Goal: Obtain resource: Download file/media

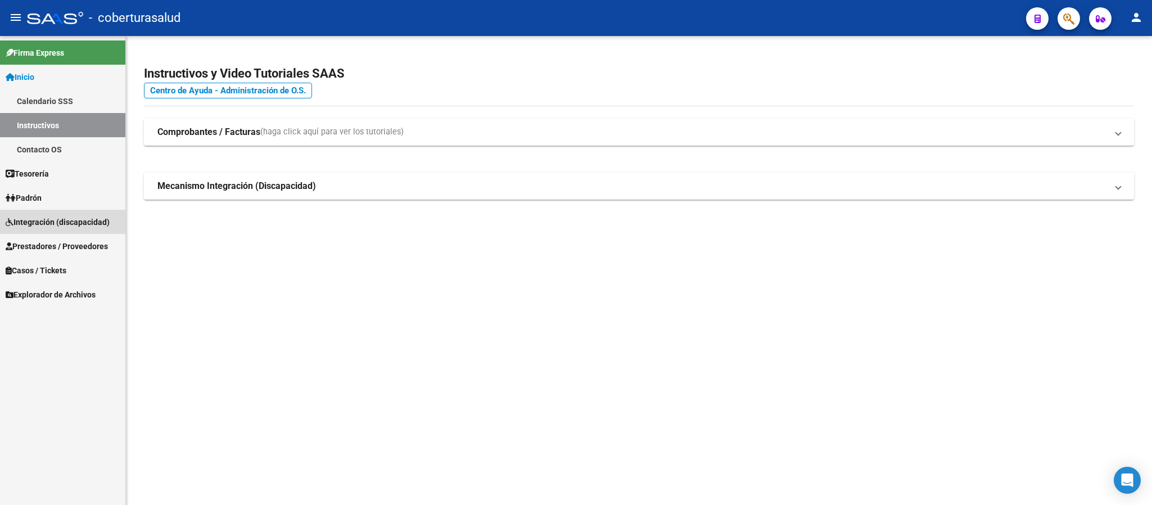
click at [49, 229] on link "Integración (discapacidad)" at bounding box center [62, 222] width 125 height 24
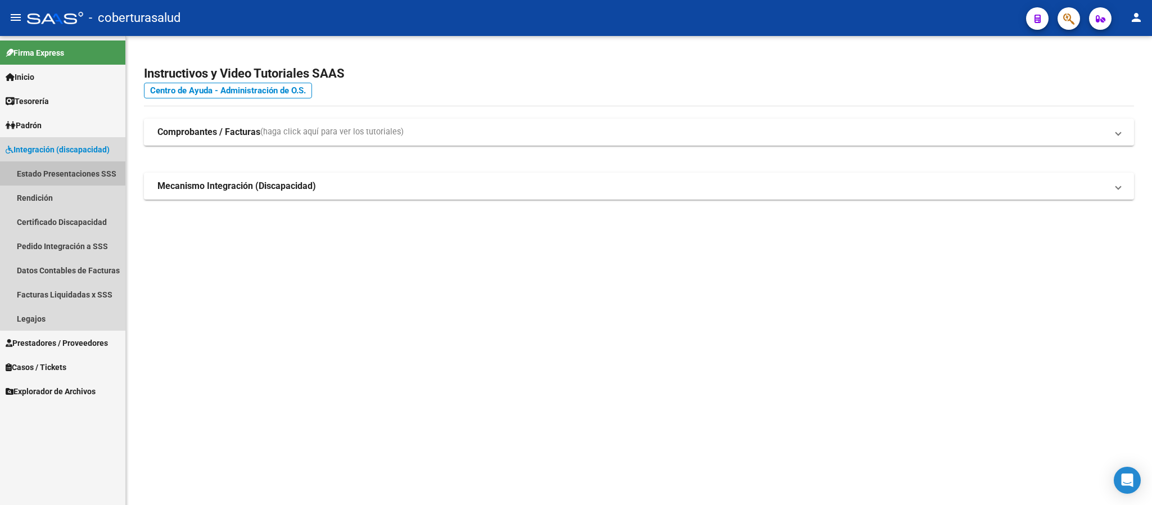
click at [71, 168] on link "Estado Presentaciones SSS" at bounding box center [62, 173] width 125 height 24
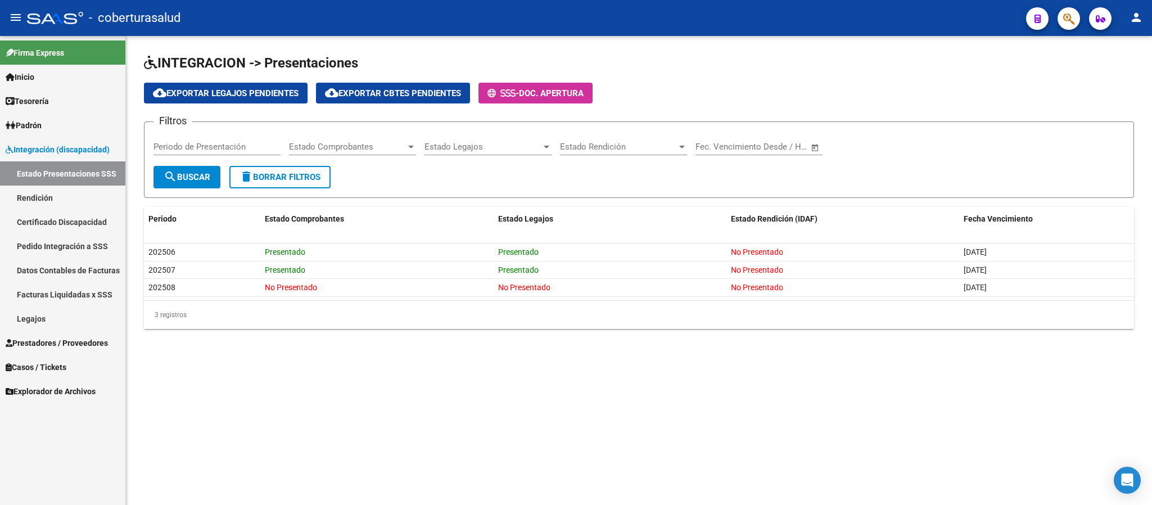
click at [213, 146] on input "Periodo de Presentación" at bounding box center [217, 147] width 127 height 10
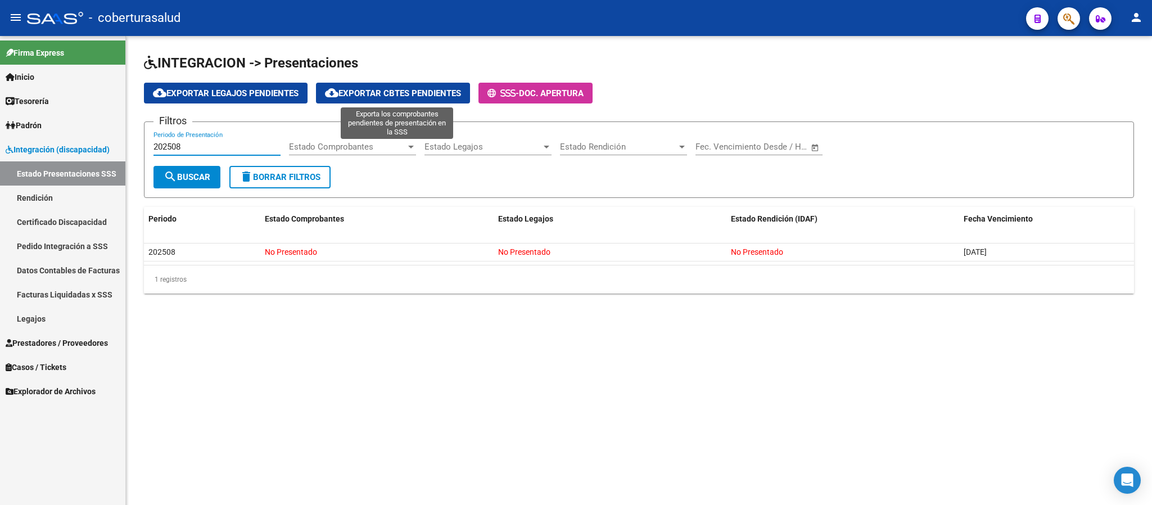
type input "202508"
click at [431, 88] on span "cloud_download Exportar Cbtes Pendientes" at bounding box center [393, 93] width 136 height 10
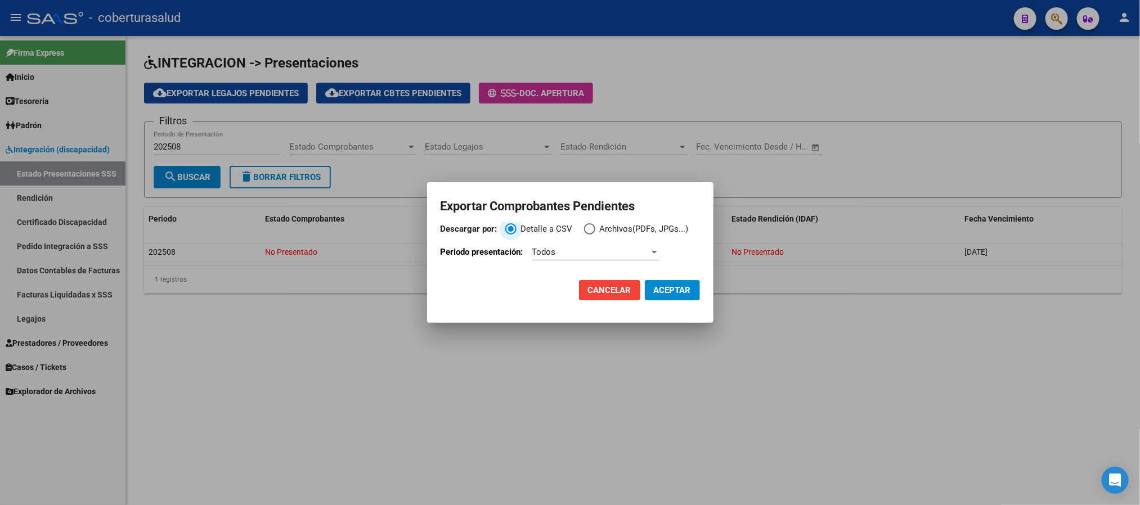
click at [610, 294] on span "Cancelar" at bounding box center [609, 290] width 43 height 10
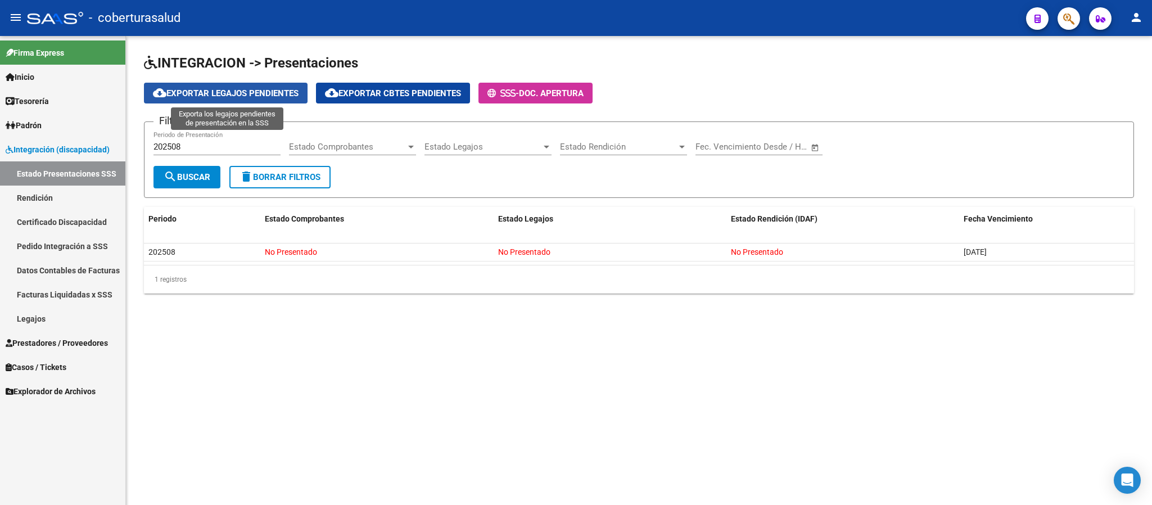
click at [255, 88] on span "cloud_download Exportar Legajos Pendientes" at bounding box center [226, 93] width 146 height 10
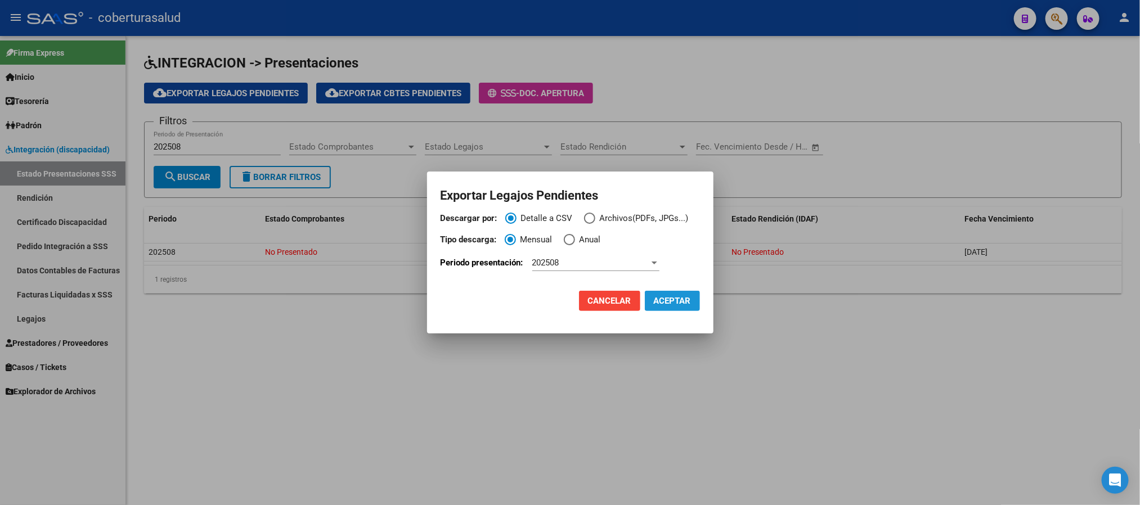
click at [670, 302] on span "ACEPTAR" at bounding box center [672, 301] width 37 height 10
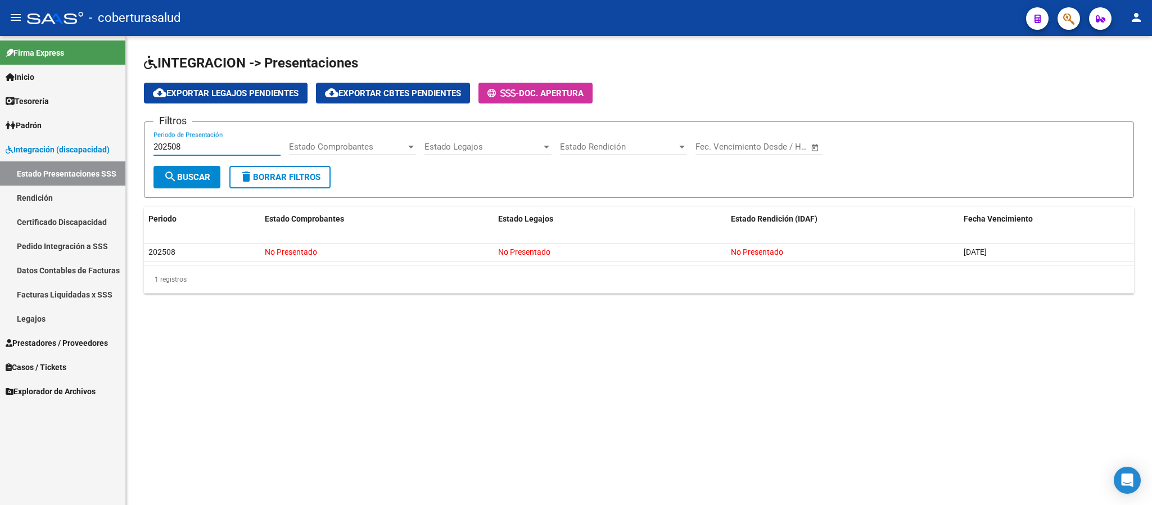
drag, startPoint x: 208, startPoint y: 147, endPoint x: 105, endPoint y: 154, distance: 102.6
click at [121, 146] on mat-sidenav-container "Firma Express Inicio Calendario SSS Instructivos Contacto OS Tesorería Extracto…" at bounding box center [576, 270] width 1152 height 469
